Goal: Task Accomplishment & Management: Complete application form

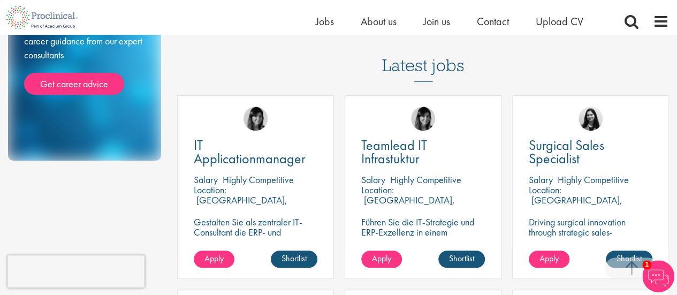
scroll to position [303, 0]
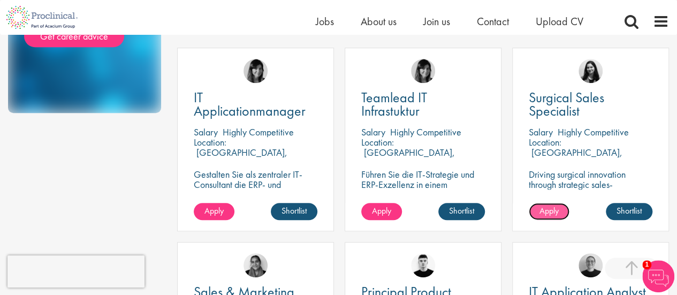
click at [552, 204] on link "Apply" at bounding box center [549, 211] width 41 height 17
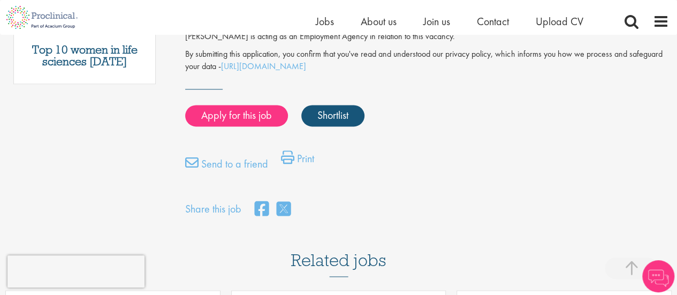
scroll to position [517, 0]
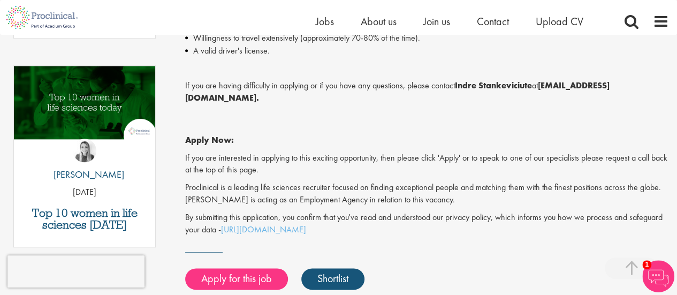
click at [320, 194] on p "Proclinical is a leading life sciences recruiter focused on finding exceptional…" at bounding box center [427, 193] width 484 height 25
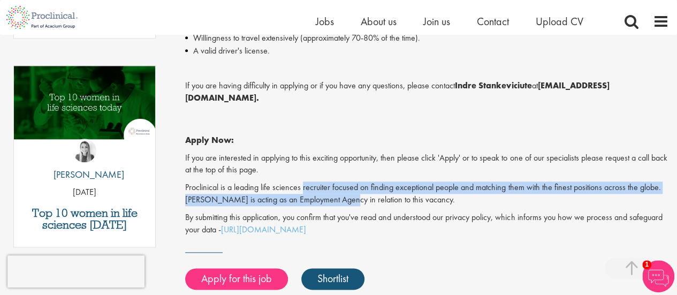
click at [320, 194] on p "Proclinical is a leading life sciences recruiter focused on finding exceptional…" at bounding box center [427, 193] width 484 height 25
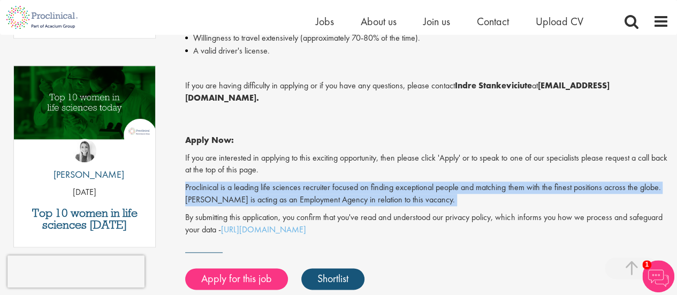
click at [320, 194] on p "Proclinical is a leading life sciences recruiter focused on finding exceptional…" at bounding box center [427, 193] width 484 height 25
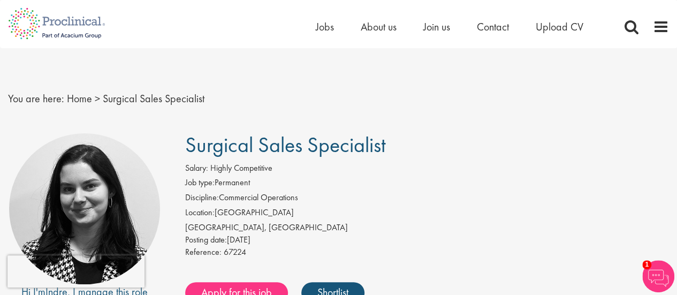
scroll to position [1, 0]
